Goal: Task Accomplishment & Management: Use online tool/utility

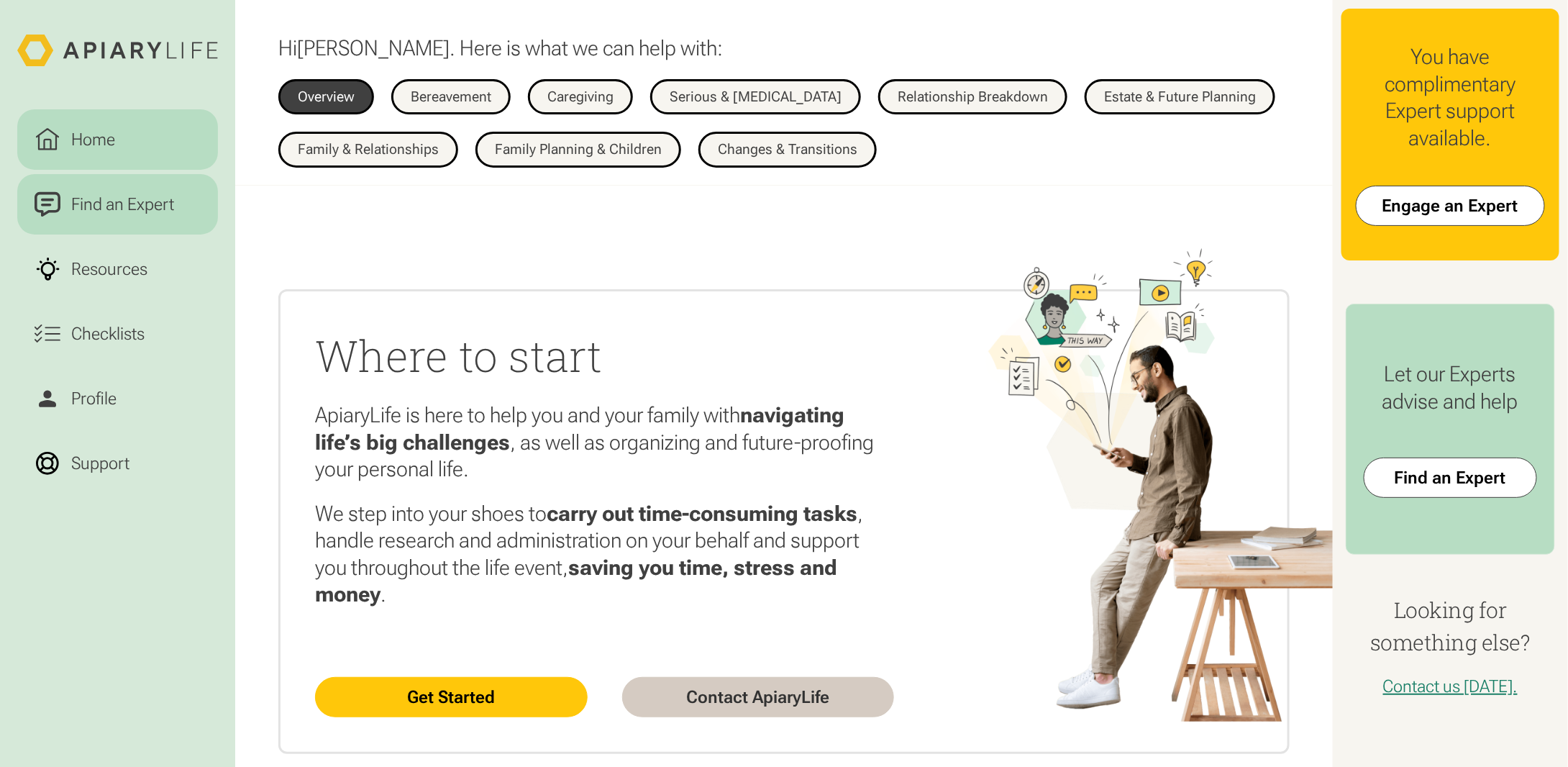
click at [121, 206] on div "Find an Expert" at bounding box center [122, 204] width 112 height 26
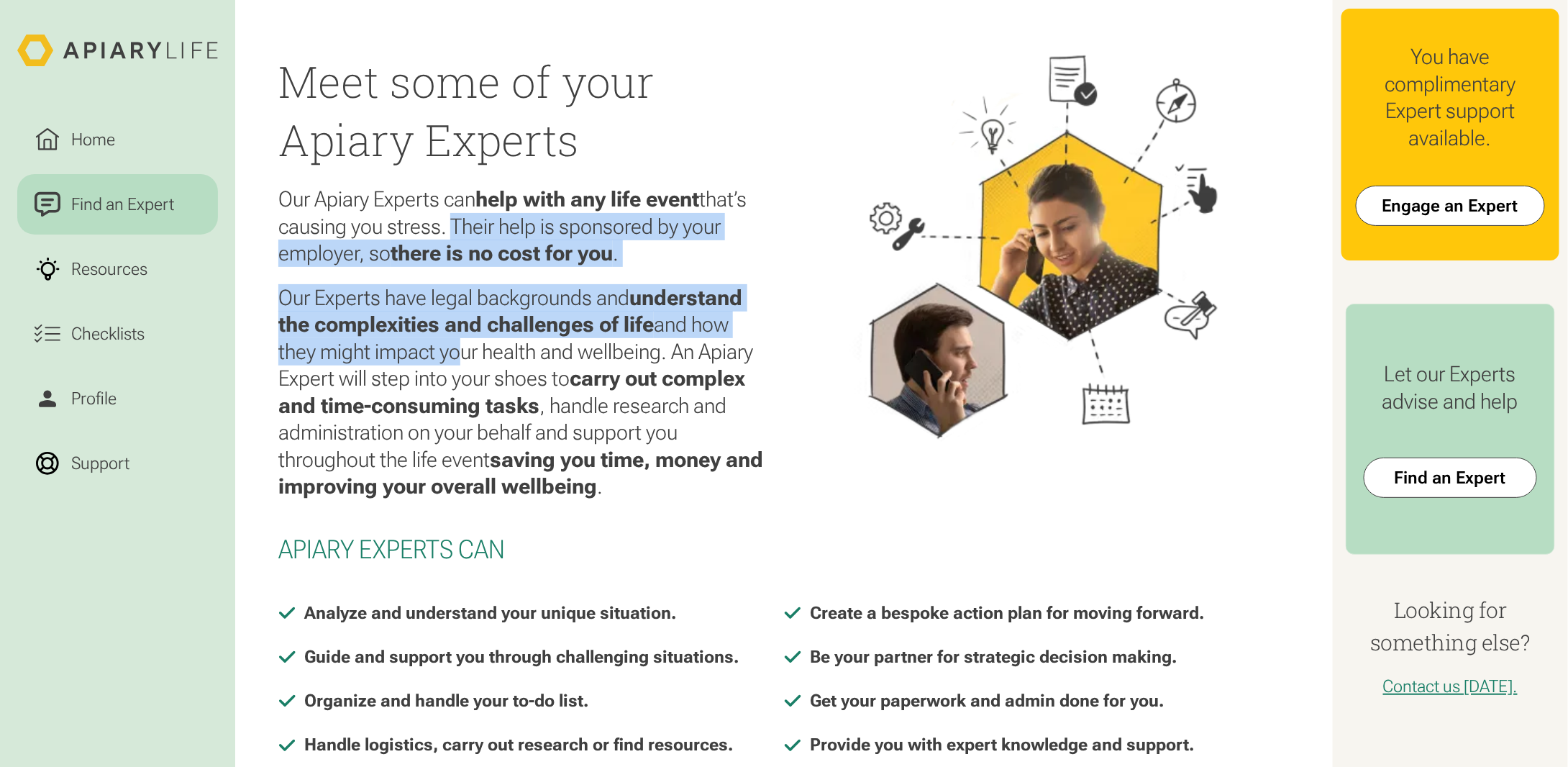
drag, startPoint x: 446, startPoint y: 221, endPoint x: 446, endPoint y: 357, distance: 136.0
click at [446, 357] on div "Meet some of your Apiary Experts Our Apiary Experts can help with any life even…" at bounding box center [523, 293] width 489 height 483
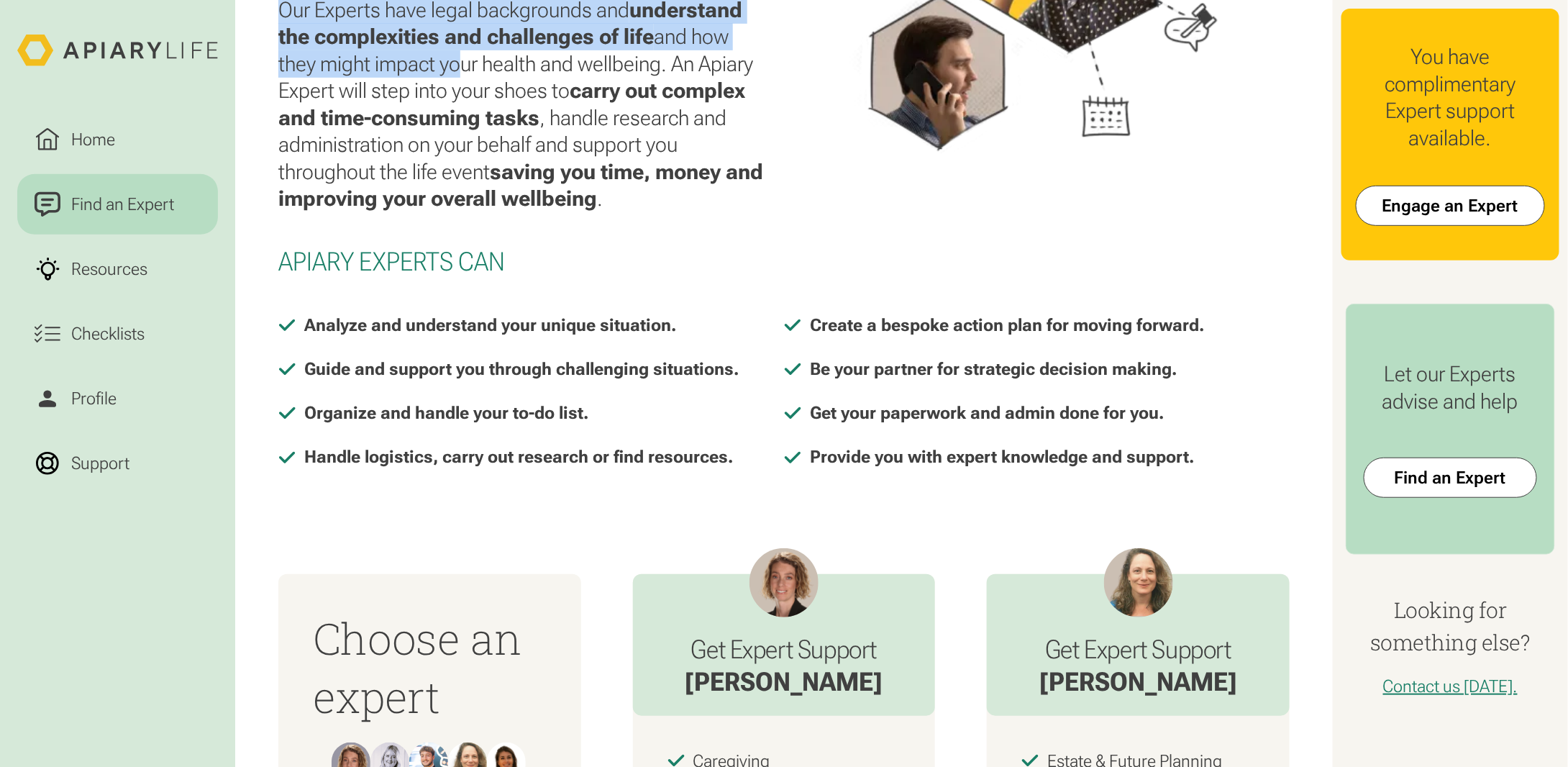
scroll to position [504, 0]
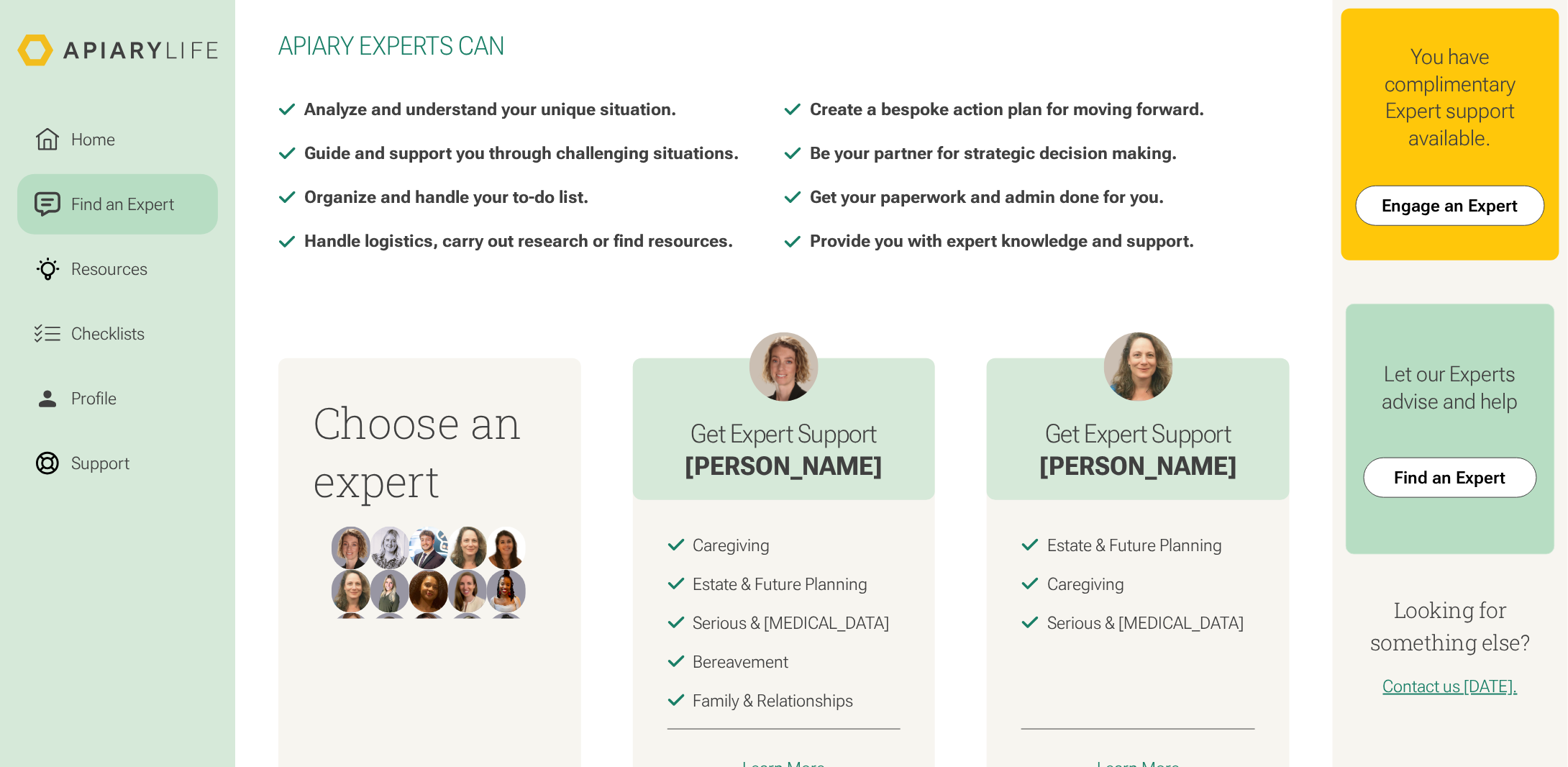
click at [124, 53] on icon at bounding box center [117, 50] width 201 height 31
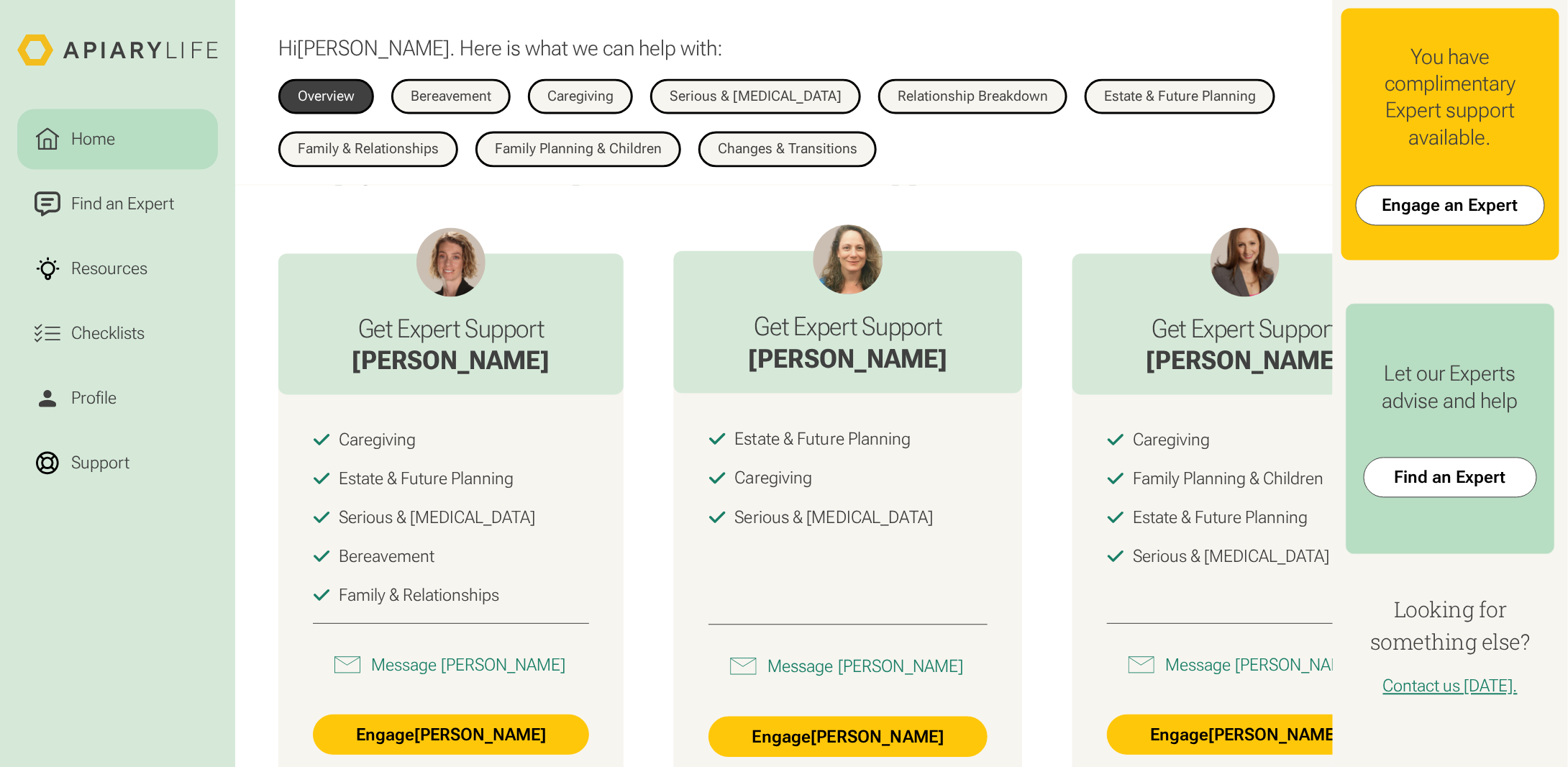
scroll to position [1660, 0]
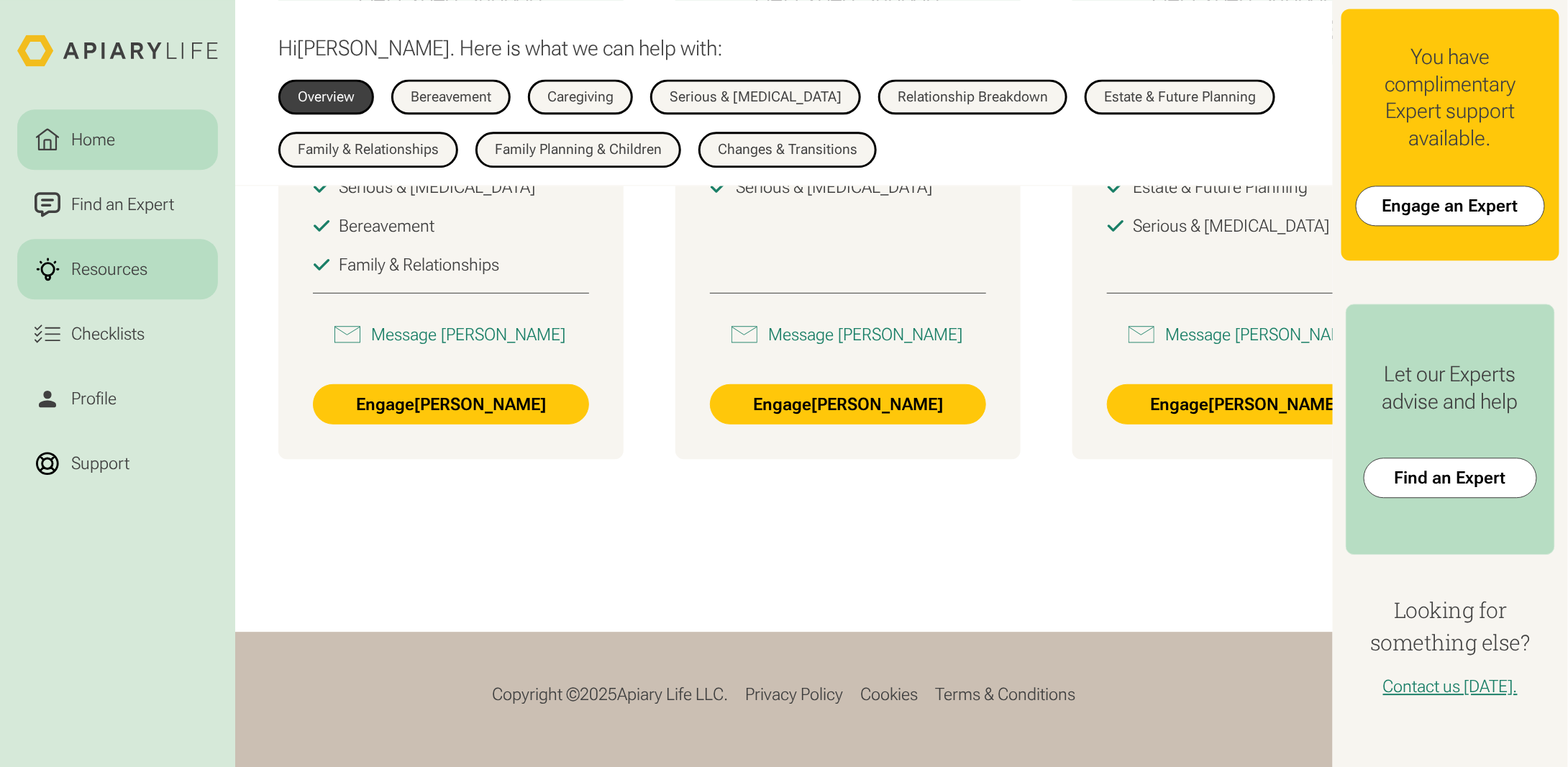
click at [135, 269] on div "Resources" at bounding box center [109, 269] width 85 height 26
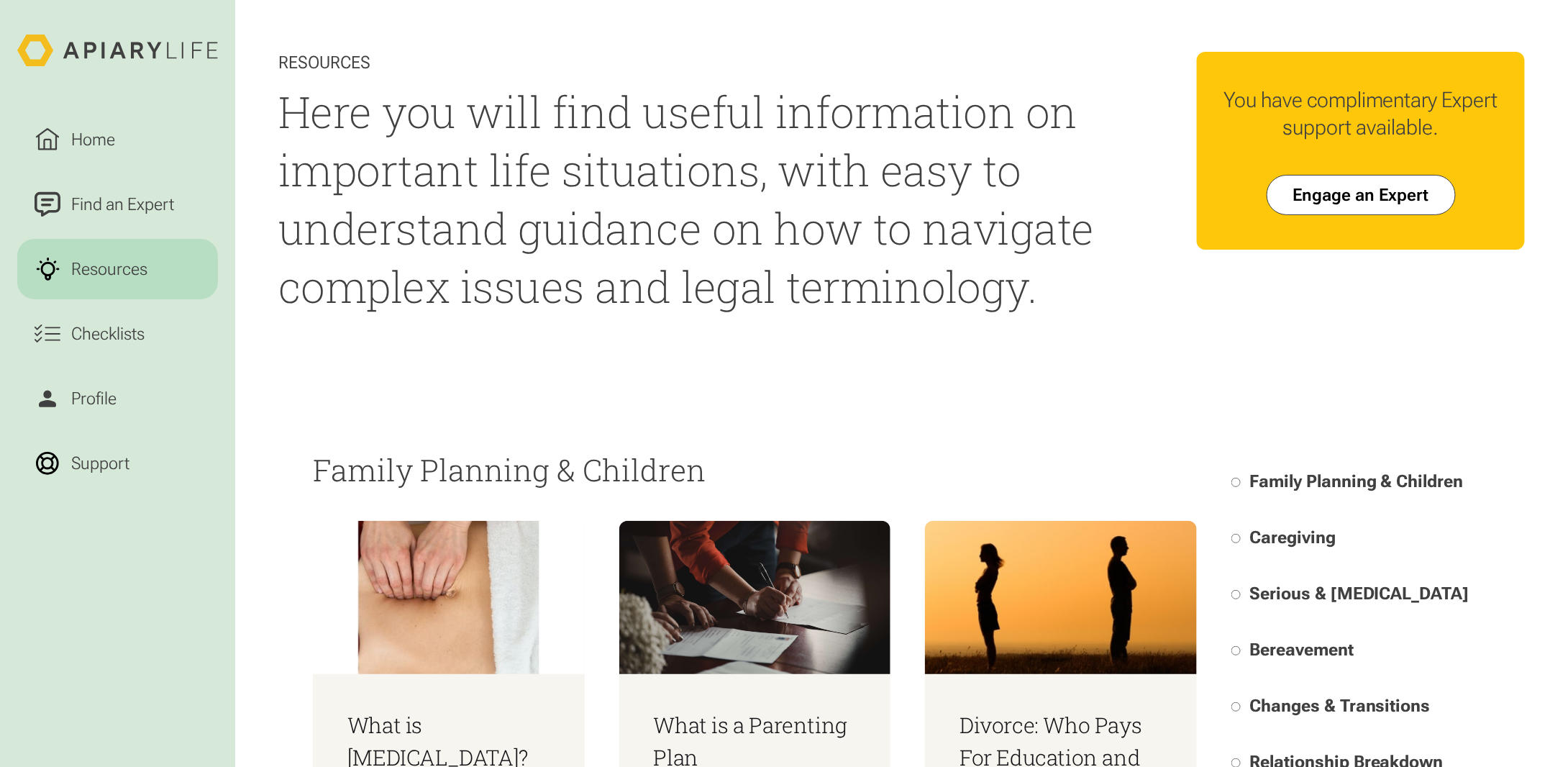
click at [116, 123] on html "Home Find an Expert Resources Checklists Profile Support Resources Here you wil…" at bounding box center [784, 384] width 1568 height 767
click at [122, 137] on link "Home" at bounding box center [117, 139] width 201 height 61
